Goal: Information Seeking & Learning: Compare options

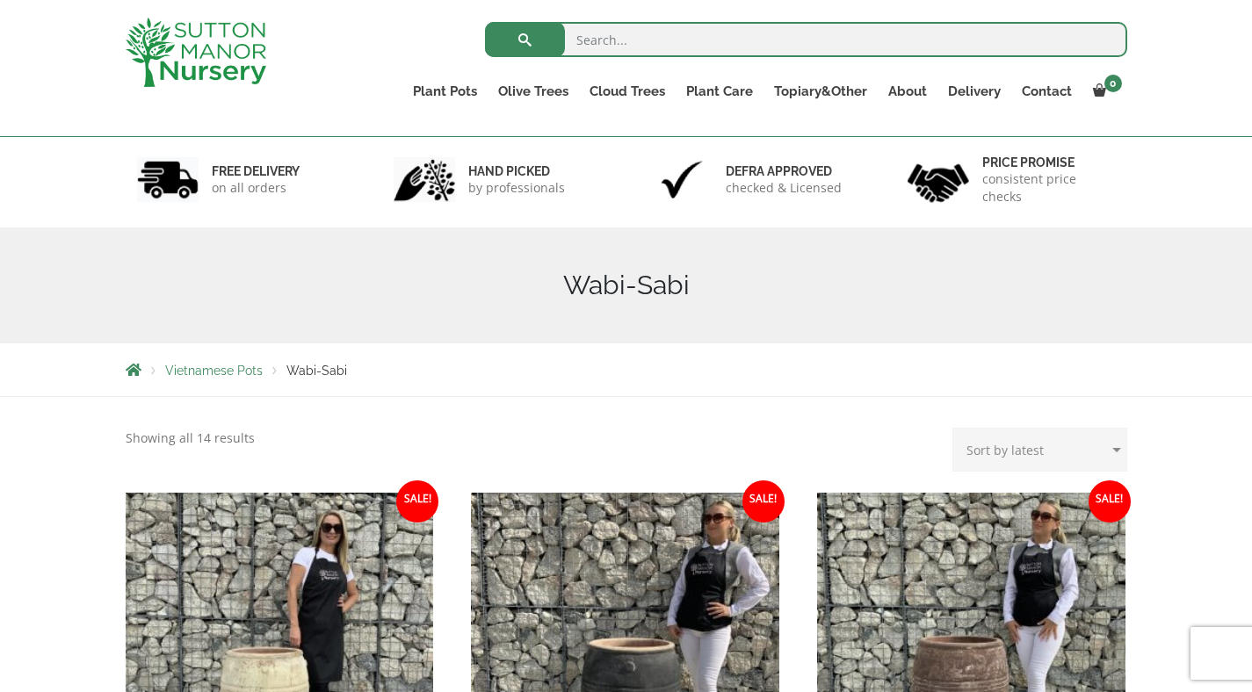
scroll to position [21, 0]
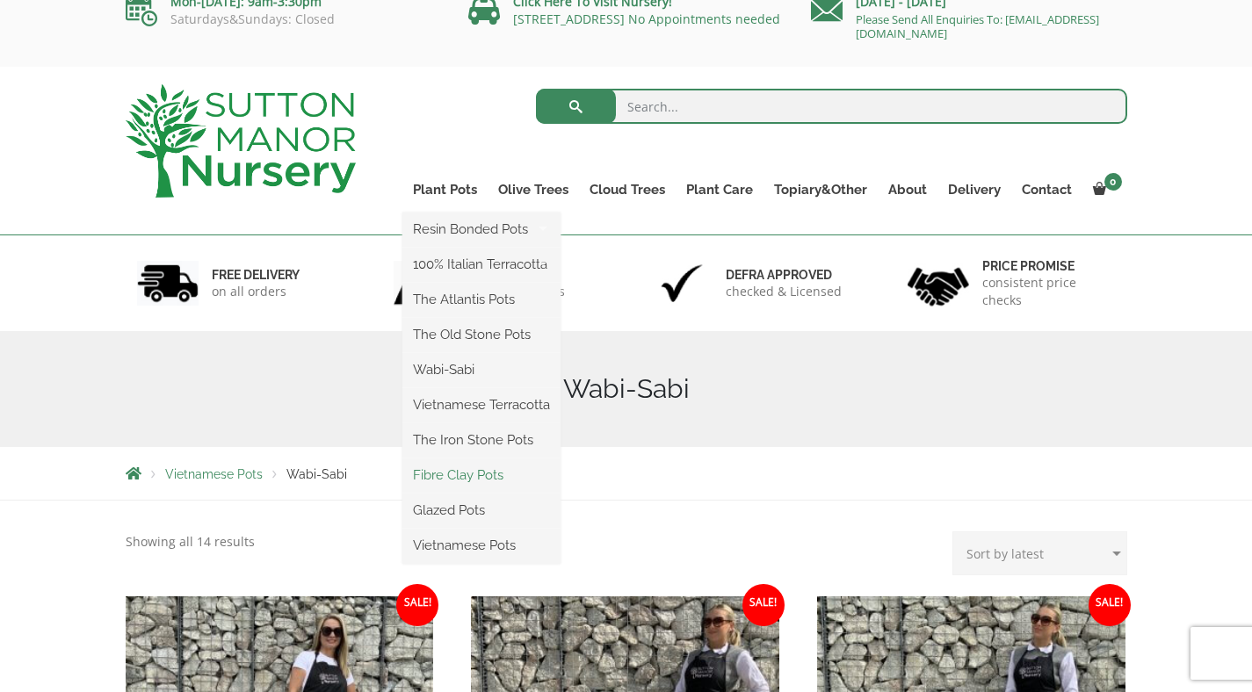
click at [492, 478] on link "Fibre Clay Pots" at bounding box center [481, 475] width 158 height 26
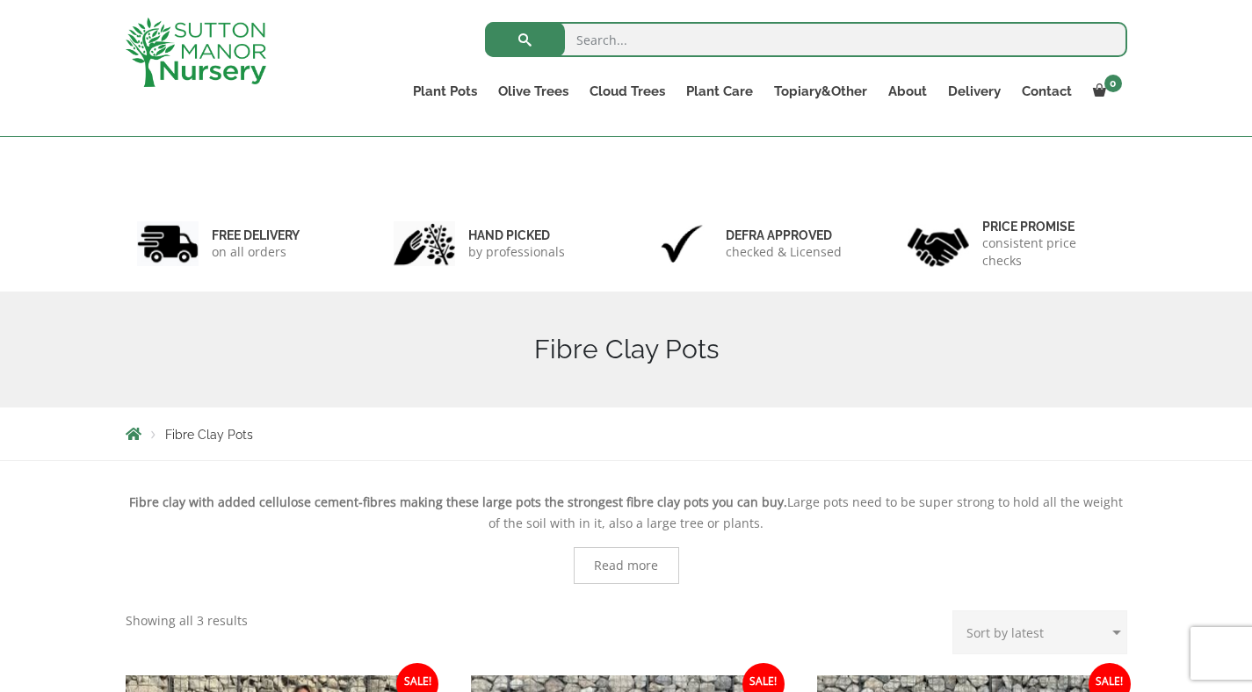
scroll to position [20, 0]
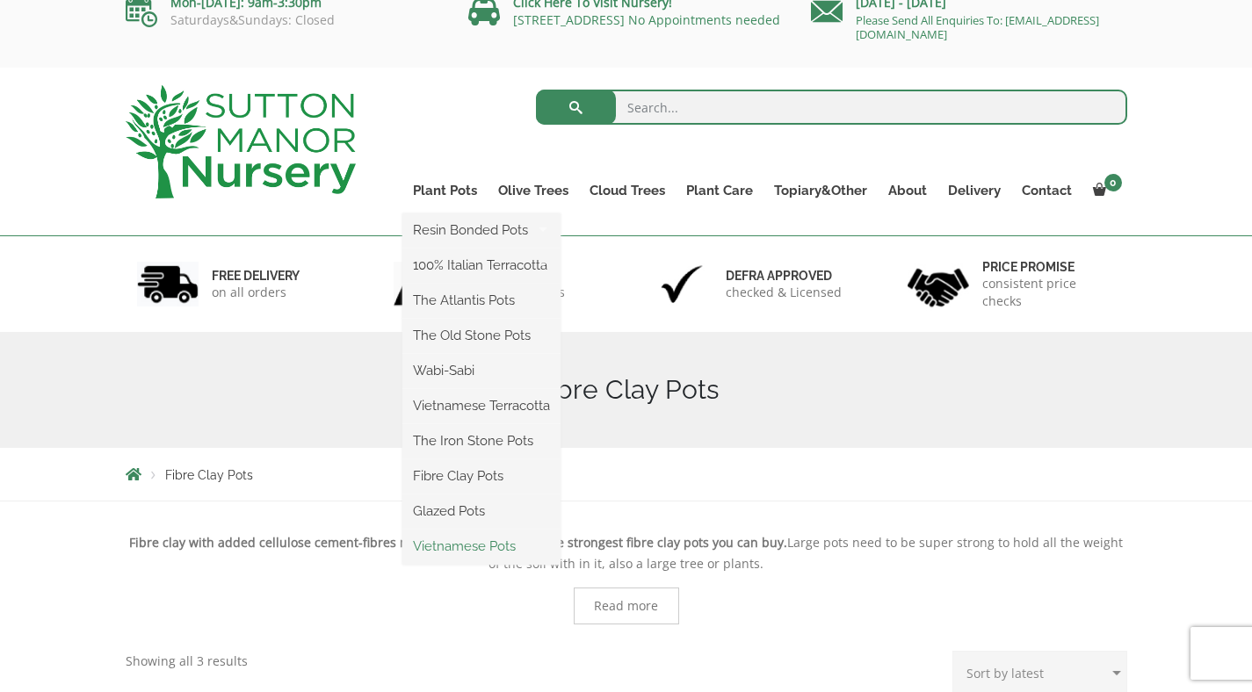
click at [483, 553] on link "Vietnamese Pots" at bounding box center [481, 546] width 158 height 26
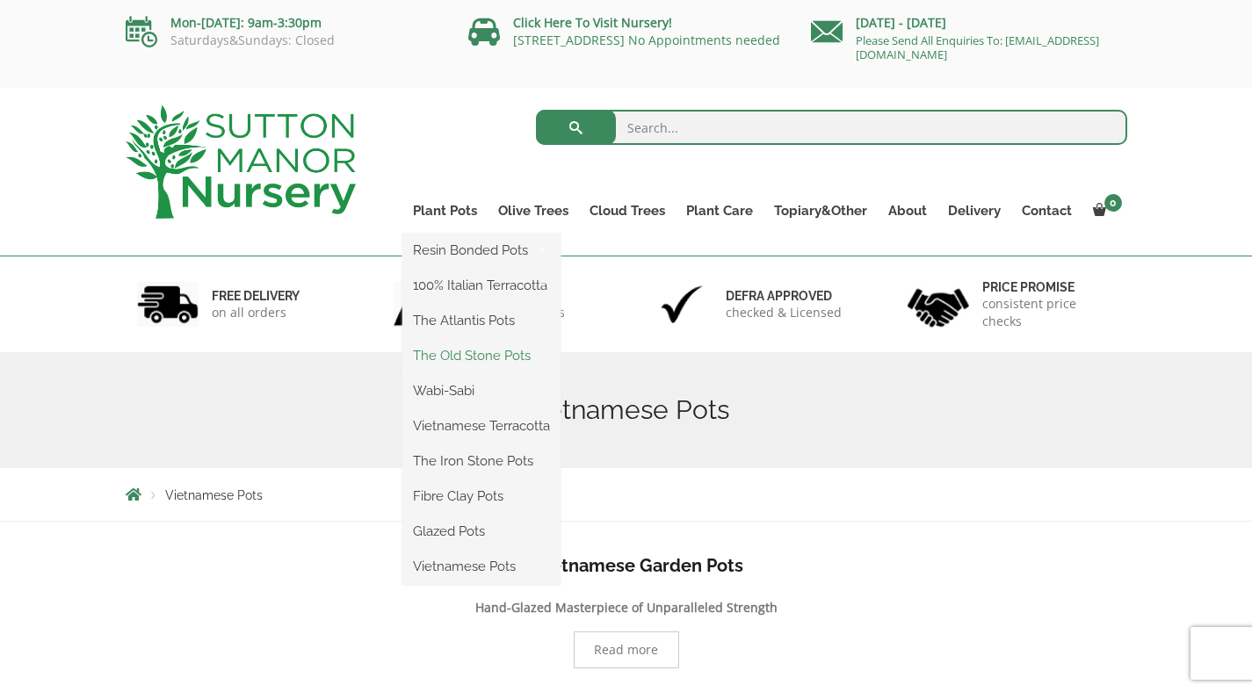
click at [479, 356] on link "The Old Stone Pots" at bounding box center [481, 356] width 158 height 26
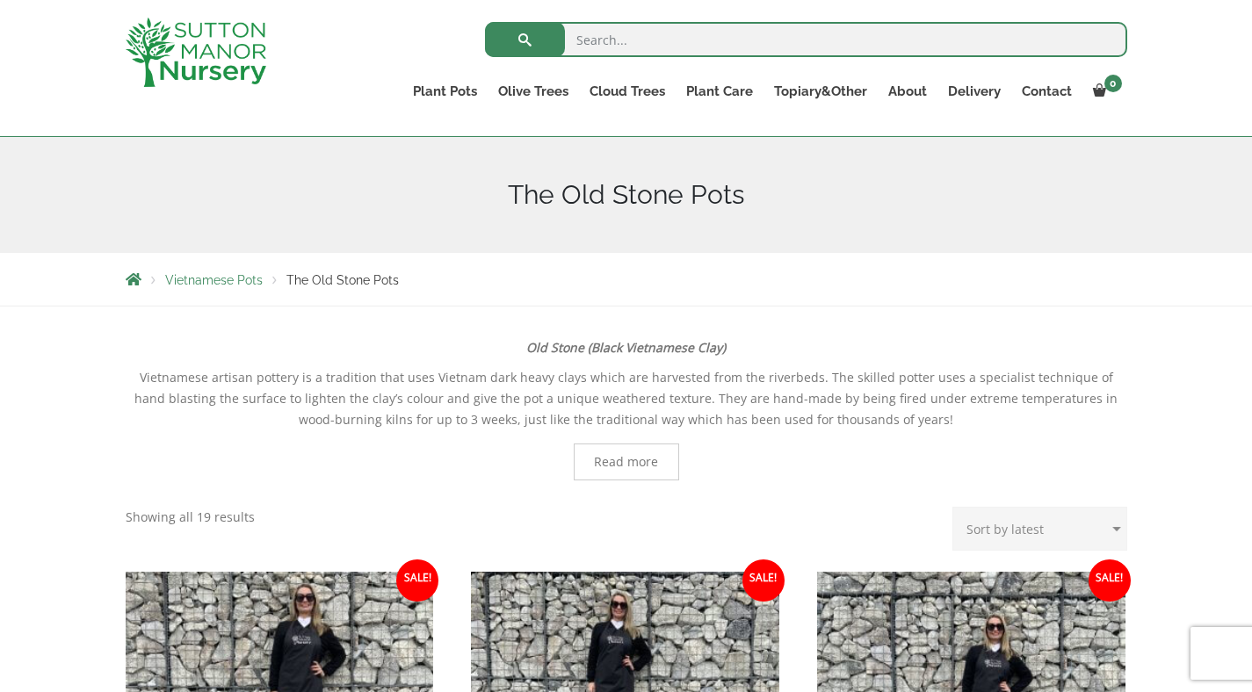
scroll to position [481, 0]
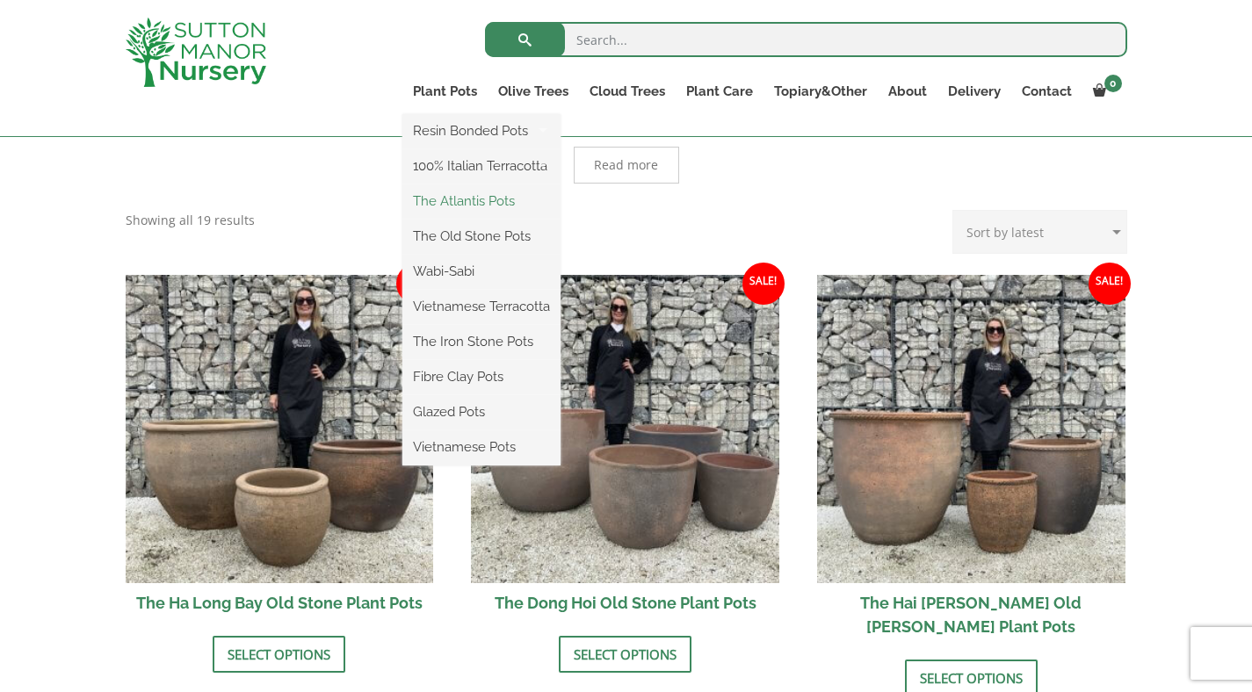
click at [474, 197] on link "The Atlantis Pots" at bounding box center [481, 201] width 158 height 26
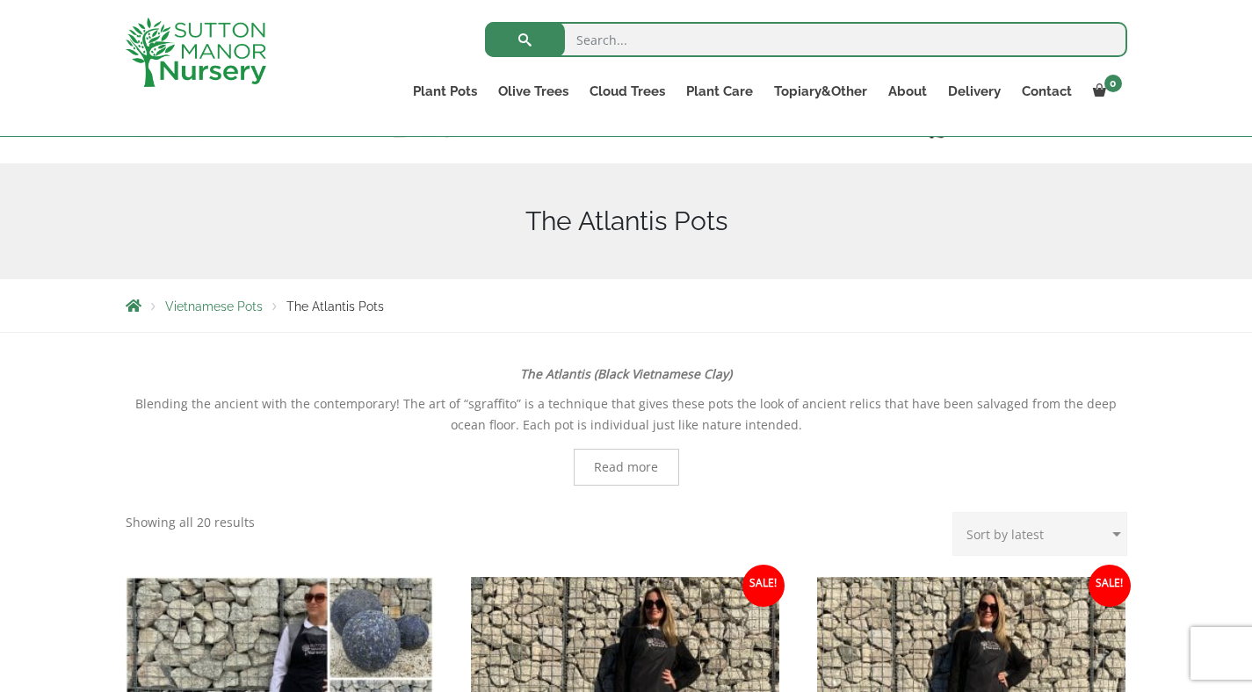
scroll to position [93, 0]
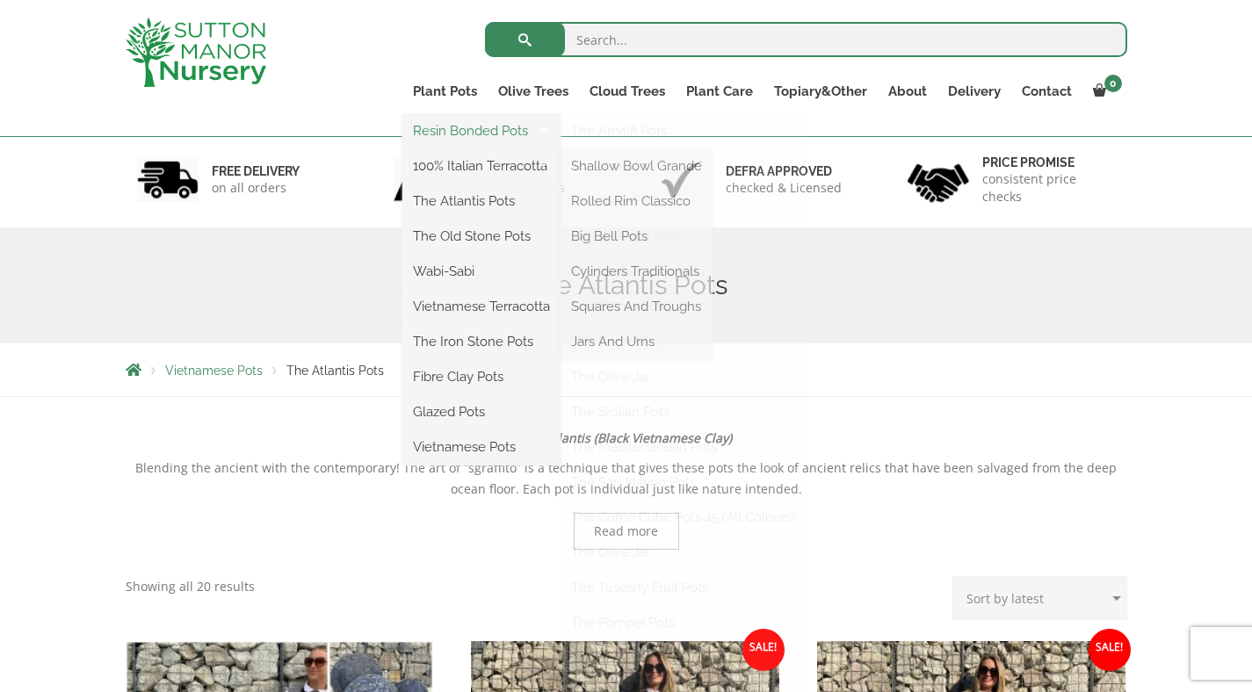
click at [474, 130] on link "Resin Bonded Pots" at bounding box center [481, 131] width 158 height 26
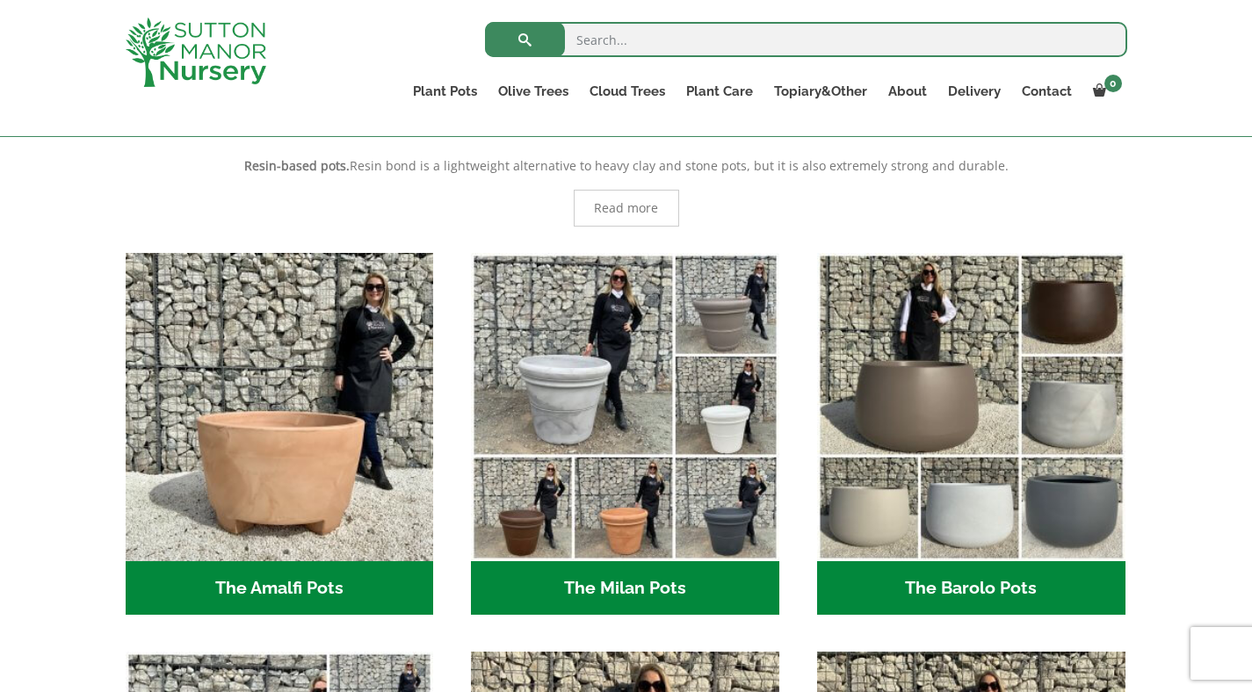
scroll to position [361, 0]
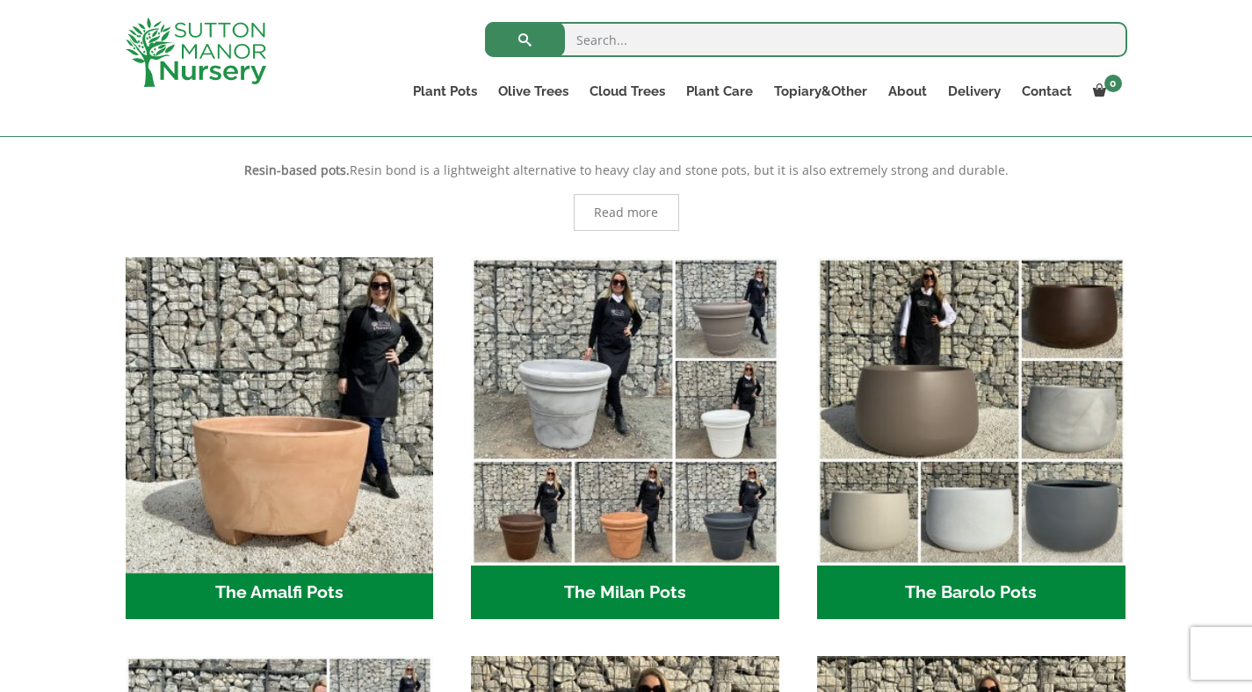
click at [281, 470] on img "Visit product category The Amalfi Pots" at bounding box center [279, 411] width 323 height 323
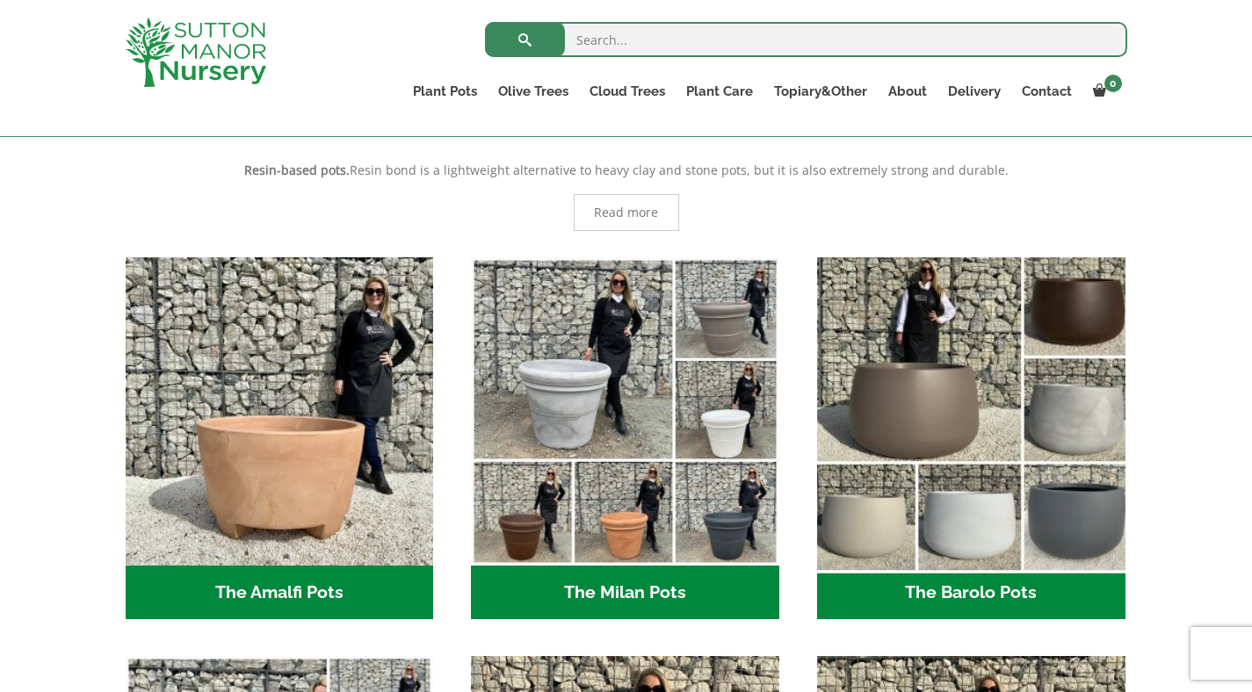
click at [900, 333] on img "Visit product category The Barolo Pots" at bounding box center [970, 411] width 323 height 323
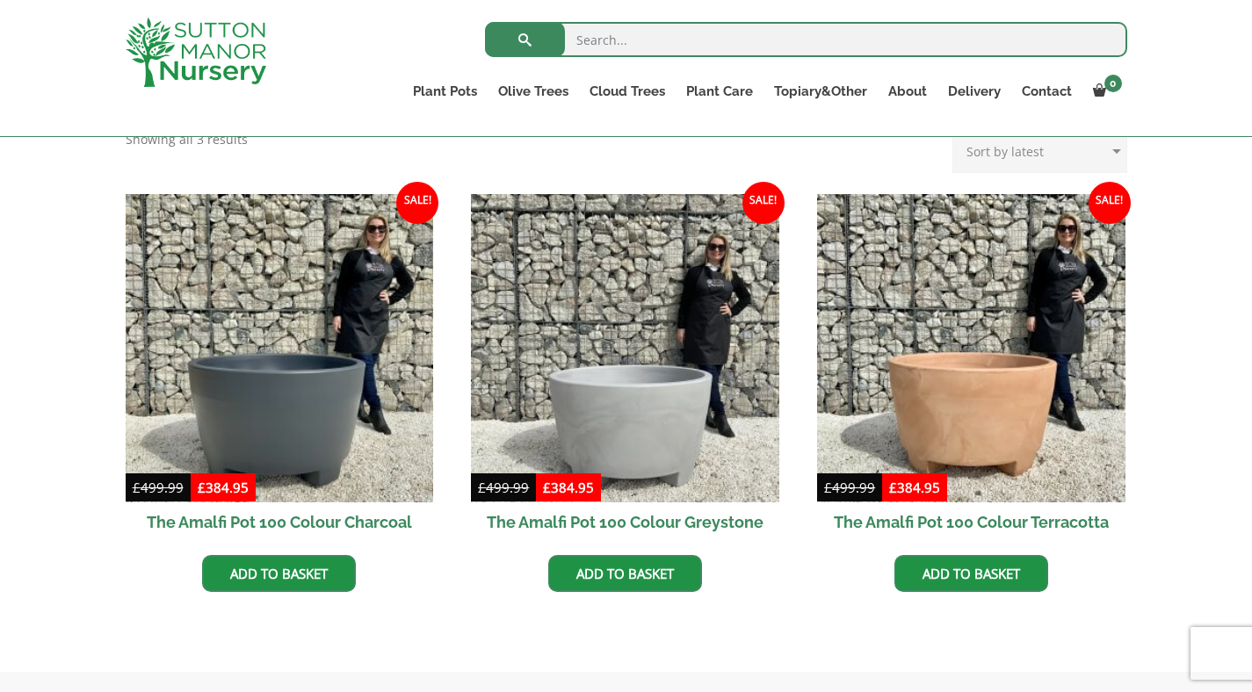
scroll to position [467, 0]
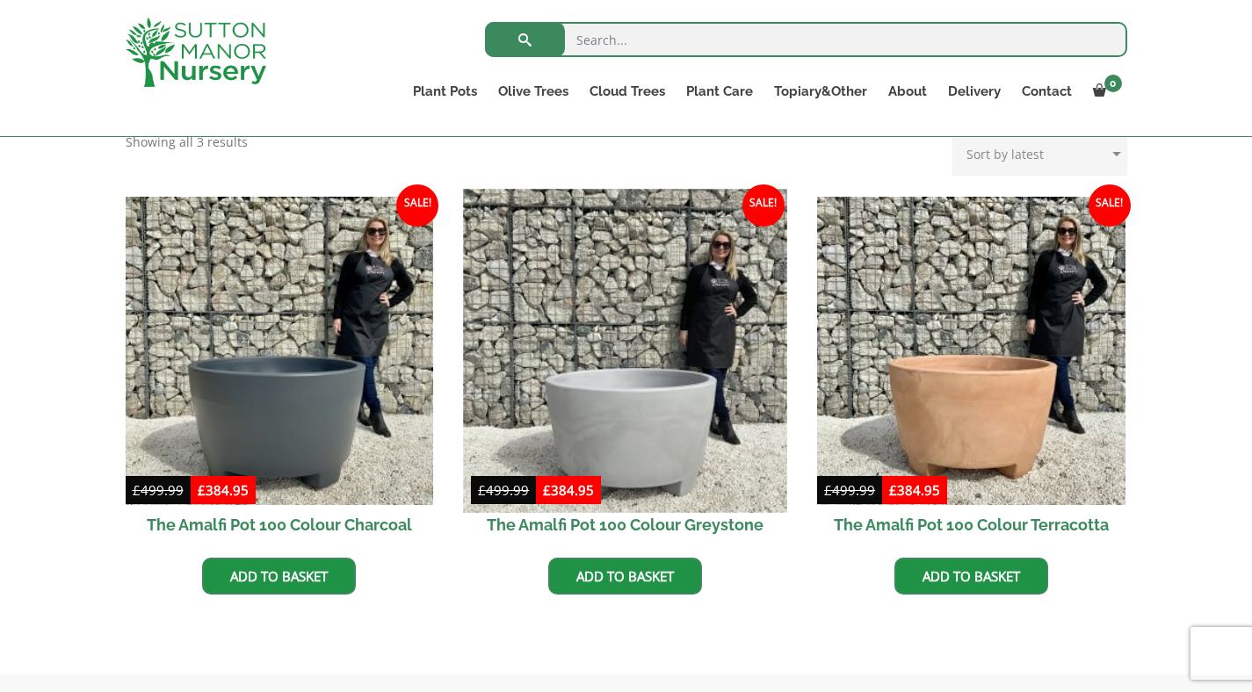
click at [612, 339] on img at bounding box center [625, 350] width 323 height 323
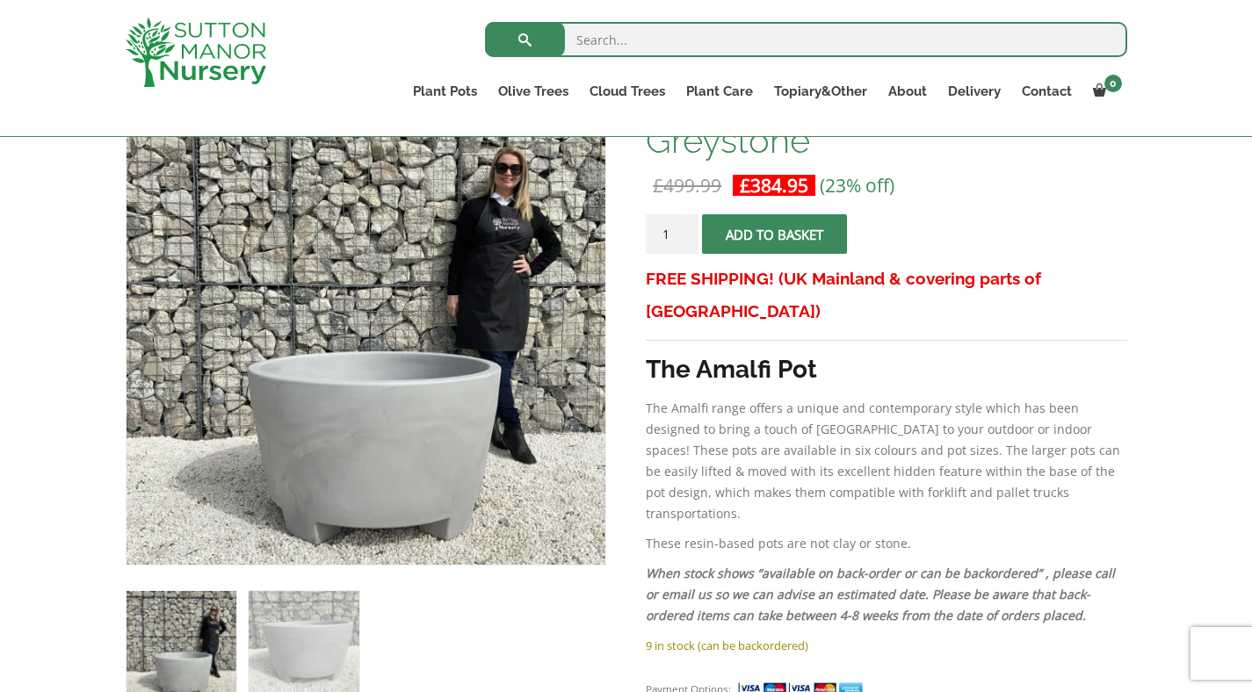
scroll to position [319, 0]
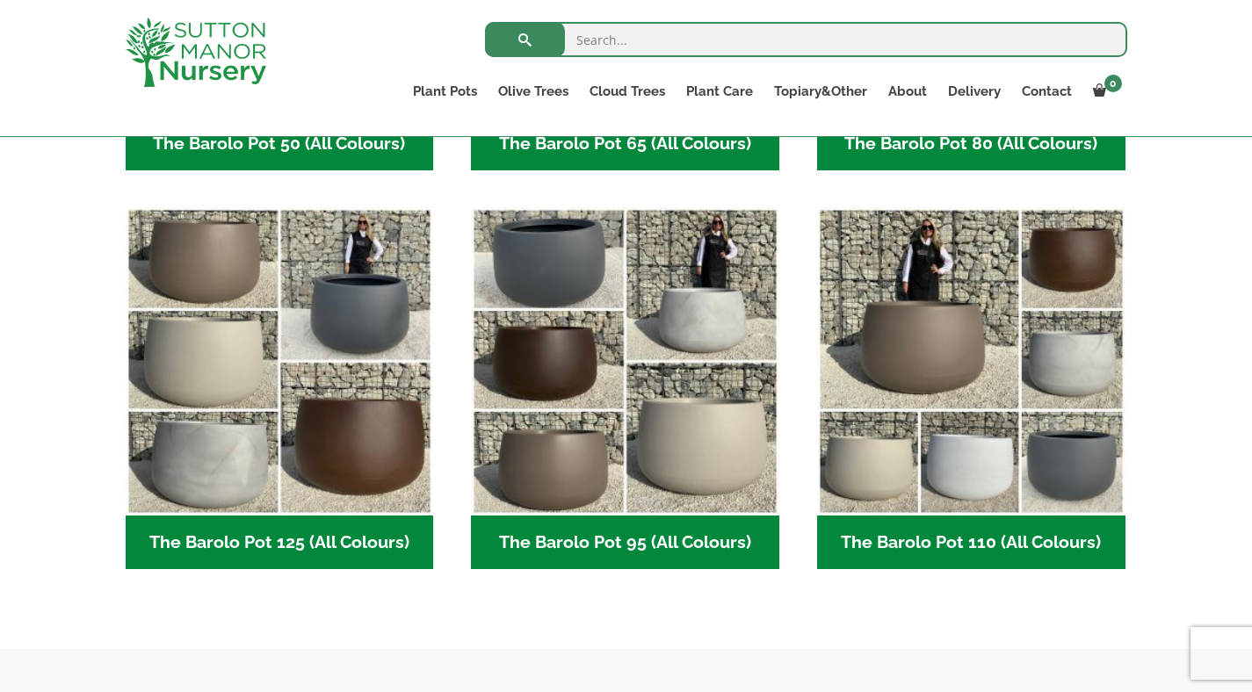
scroll to position [785, 0]
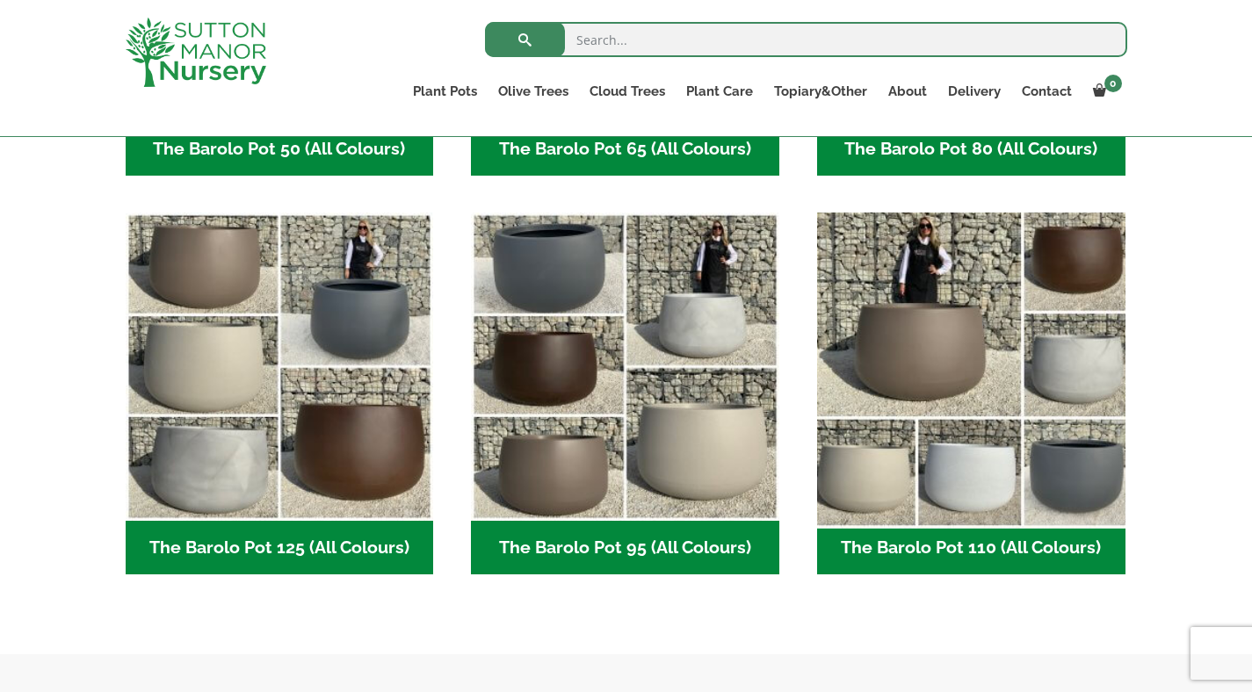
click at [1000, 358] on img "Visit product category The Barolo Pot 110 (All Colours)" at bounding box center [970, 367] width 323 height 323
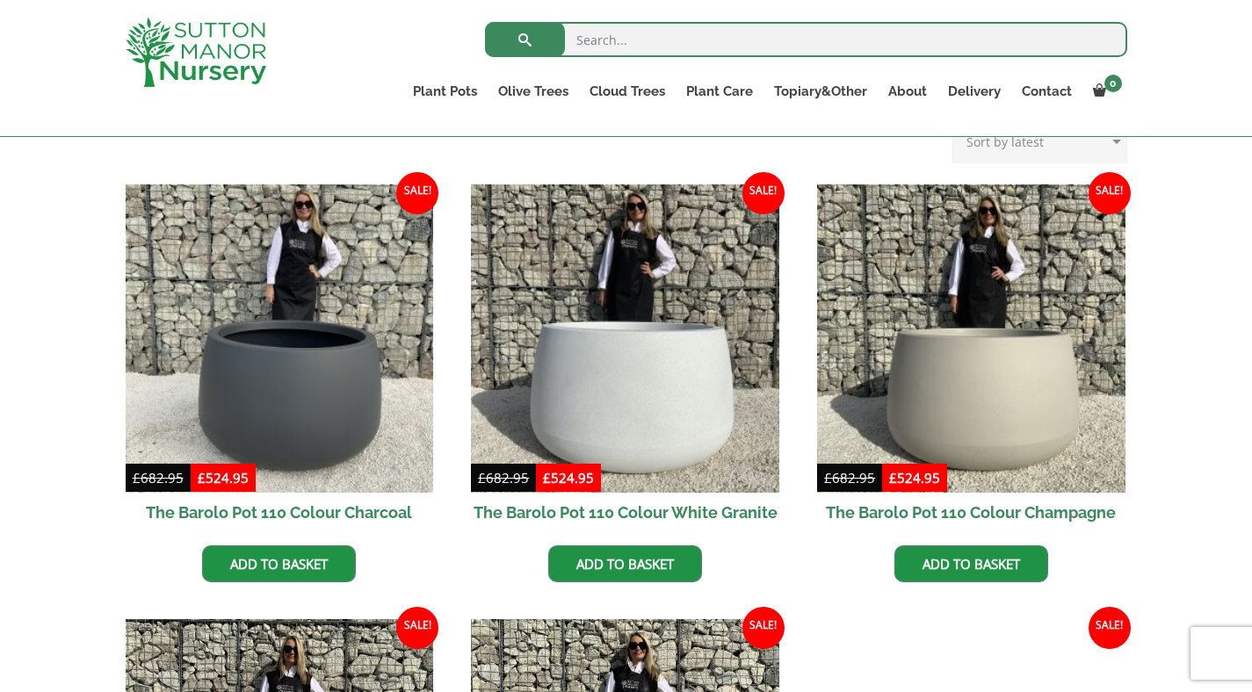
scroll to position [424, 0]
